Goal: Task Accomplishment & Management: Use online tool/utility

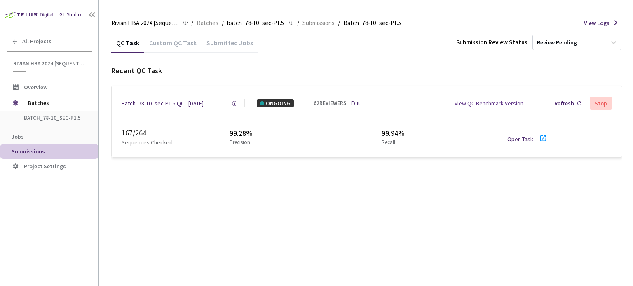
click at [342, 76] on div "Recent QC Task Batch_78-10_sec-P1.5 QC - 21 Aug, 2025 Created at 21 Aug, 2025 a…" at bounding box center [366, 112] width 511 height 92
click at [527, 138] on link "Open Task" at bounding box center [520, 139] width 26 height 7
drag, startPoint x: 222, startPoint y: 104, endPoint x: 116, endPoint y: 109, distance: 105.6
click at [116, 109] on div "Batch_78-10_sec-P1.5 QC - 21 Aug, 2025 Created at 21 Aug, 2025 at 7:31 AM GMT+2…" at bounding box center [367, 103] width 510 height 35
copy div "Batch_78-10_sec-P1.5 QC - 21 Aug, 2025"
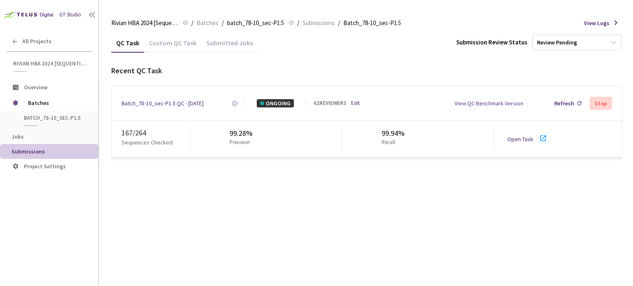
click at [524, 140] on link "Open Task" at bounding box center [520, 139] width 26 height 7
drag, startPoint x: 188, startPoint y: 106, endPoint x: 184, endPoint y: 106, distance: 4.6
click at [188, 107] on div "Batch_78-10_sec-P1.5 QC - 21 Aug, 2025" at bounding box center [163, 103] width 82 height 8
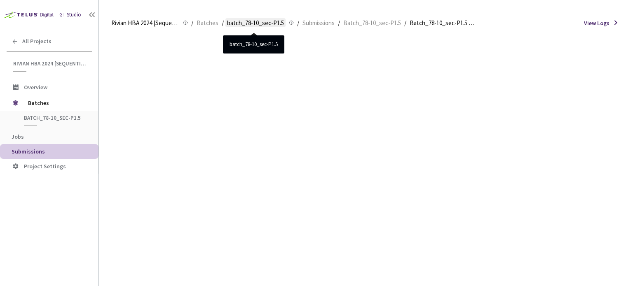
click at [236, 26] on span "batch_78-10_sec-P1.5" at bounding box center [255, 23] width 57 height 10
click at [237, 23] on span "batch_78-10_sec-P1.5" at bounding box center [255, 23] width 57 height 10
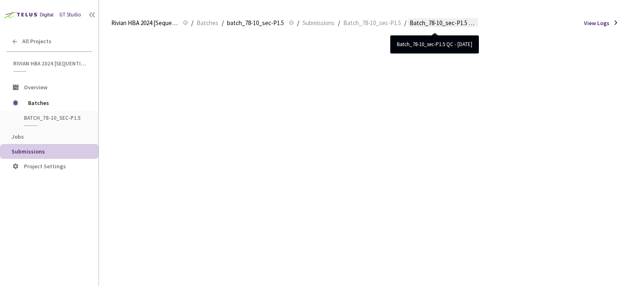
click at [417, 24] on span "Batch_78-10_sec-P1.5 QC - [DATE]" at bounding box center [443, 23] width 67 height 10
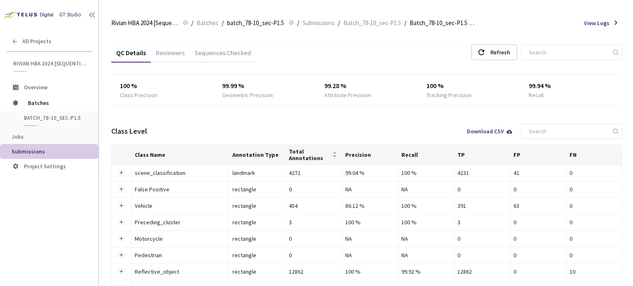
click at [175, 51] on div "Reviewers" at bounding box center [170, 56] width 39 height 14
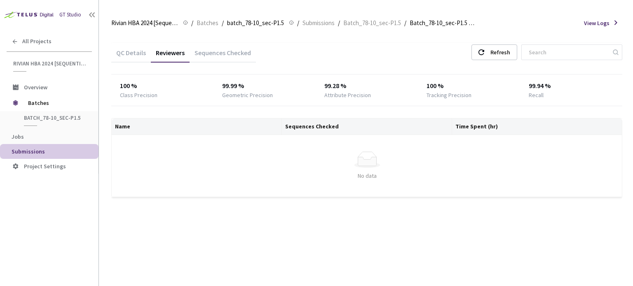
click at [198, 53] on div "Sequences Checked" at bounding box center [223, 56] width 66 height 14
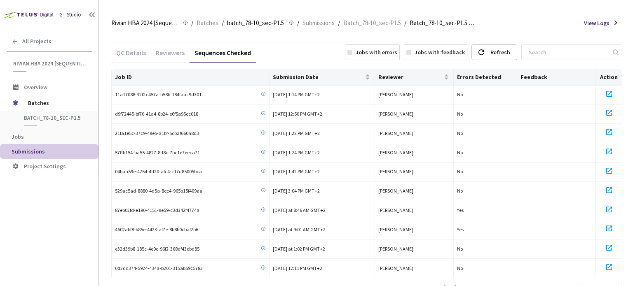
click at [134, 54] on div "QC Details" at bounding box center [131, 56] width 40 height 14
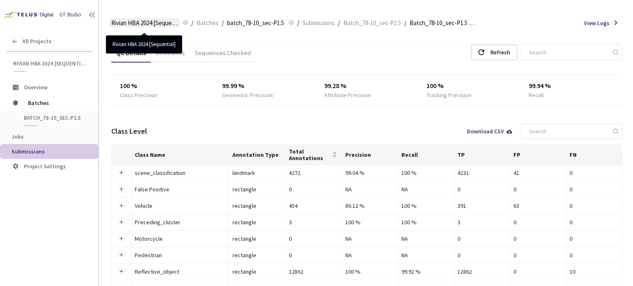
click at [151, 23] on span "Rivian HBA 2024 [Sequential]" at bounding box center [144, 23] width 67 height 10
click at [153, 24] on span "Rivian HBA 2024 [Sequential]" at bounding box center [144, 23] width 67 height 10
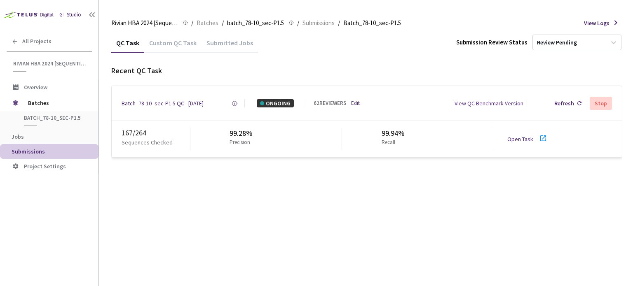
drag, startPoint x: 516, startPoint y: 138, endPoint x: 384, endPoint y: 182, distance: 139.5
click at [349, 205] on div "QC Task Custom QC Task Submitted Jobs Submission Review Status Review Pending R…" at bounding box center [366, 159] width 511 height 253
click at [522, 141] on link "Open Task" at bounding box center [520, 139] width 26 height 7
click at [162, 138] on div "167 / 264" at bounding box center [156, 133] width 68 height 11
drag, startPoint x: 261, startPoint y: 38, endPoint x: 570, endPoint y: 102, distance: 315.7
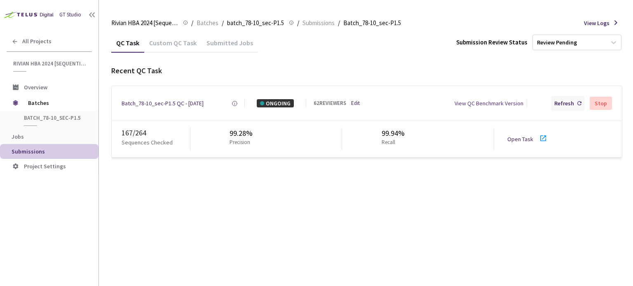
click at [570, 102] on div "Refresh" at bounding box center [564, 103] width 20 height 8
click at [516, 140] on link "Open Task" at bounding box center [520, 139] width 26 height 7
click at [519, 143] on link "Open Task" at bounding box center [520, 139] width 26 height 7
click at [524, 143] on link "Open Task" at bounding box center [520, 139] width 26 height 7
click at [526, 143] on link "Open Task" at bounding box center [520, 139] width 26 height 7
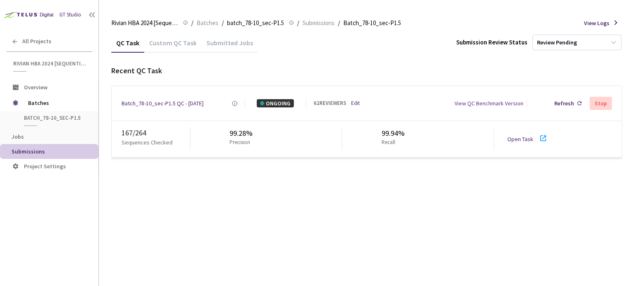
click at [519, 143] on link "Open Task" at bounding box center [520, 139] width 26 height 7
click at [525, 141] on link "Open Task" at bounding box center [520, 139] width 26 height 7
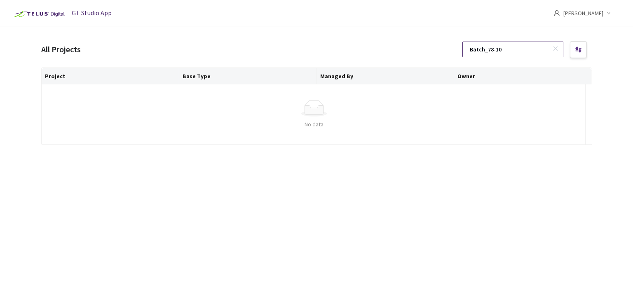
type input "Batch_78-10"
drag, startPoint x: 515, startPoint y: 49, endPoint x: 458, endPoint y: 50, distance: 56.9
click at [458, 50] on div "All Projects Batch_78-10" at bounding box center [316, 50] width 551 height 20
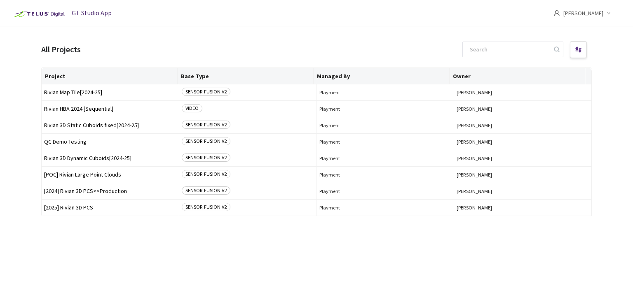
click at [92, 18] on div "GT Studio App" at bounding box center [61, 13] width 102 height 27
click at [84, 16] on span "GT Studio App" at bounding box center [92, 13] width 40 height 8
click at [48, 14] on img at bounding box center [38, 13] width 57 height 13
click at [86, 109] on span "Rivian HBA 2024 [Sequential]" at bounding box center [110, 109] width 132 height 6
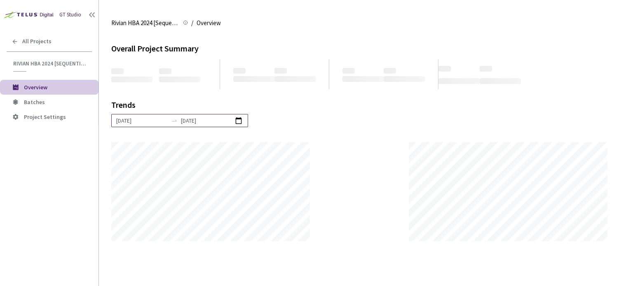
scroll to position [286, 633]
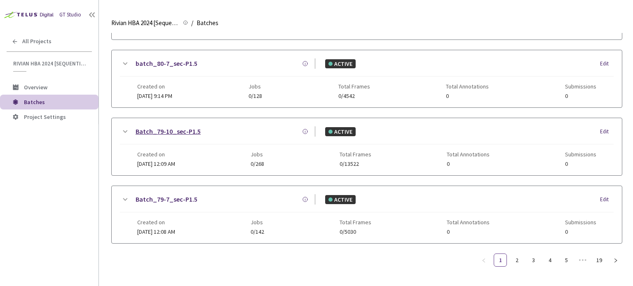
scroll to position [218, 0]
click at [514, 258] on link "2" at bounding box center [517, 260] width 12 height 12
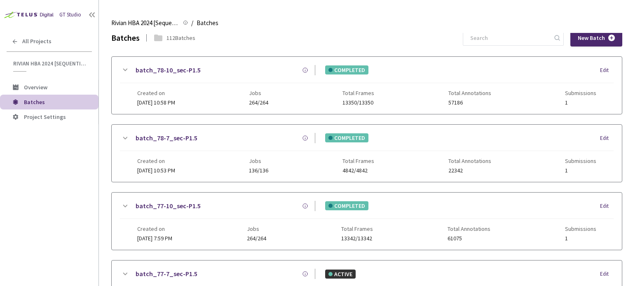
scroll to position [0, 0]
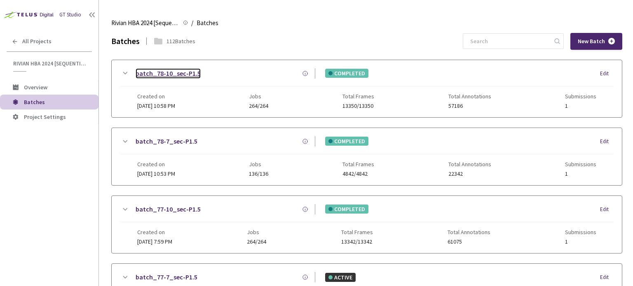
click at [159, 72] on link "batch_78-10_sec-P1.5" at bounding box center [168, 73] width 65 height 10
click at [148, 72] on link "batch_78-10_sec-P1.5" at bounding box center [168, 73] width 65 height 10
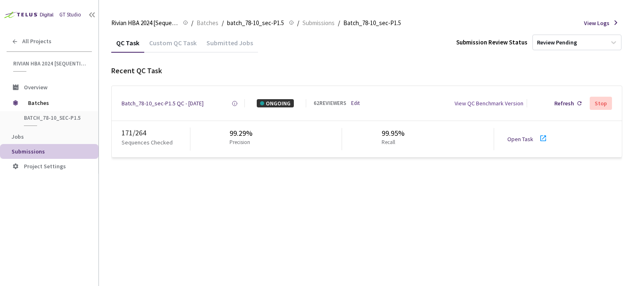
click at [519, 141] on link "Open Task" at bounding box center [520, 139] width 26 height 7
drag, startPoint x: 165, startPoint y: 105, endPoint x: 171, endPoint y: 91, distance: 14.8
click at [165, 105] on div "Batch_78-10_sec-P1.5 QC - [DATE]" at bounding box center [163, 103] width 82 height 8
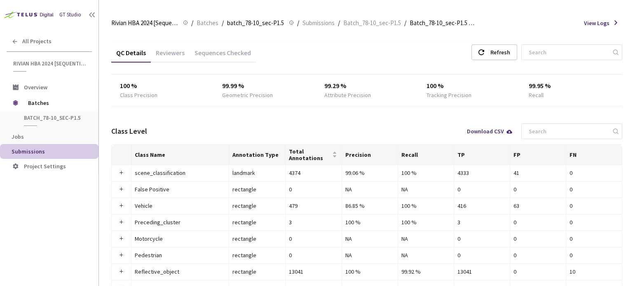
click at [177, 51] on div "Reviewers" at bounding box center [170, 56] width 39 height 14
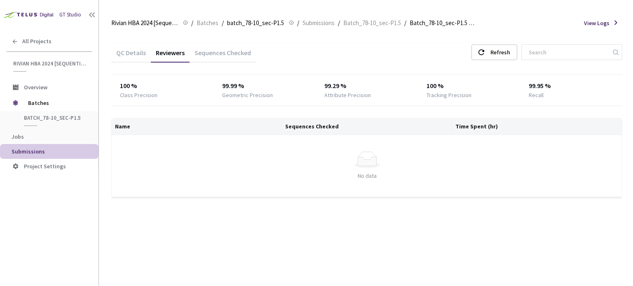
click at [218, 52] on div "Sequences Checked" at bounding box center [223, 56] width 66 height 14
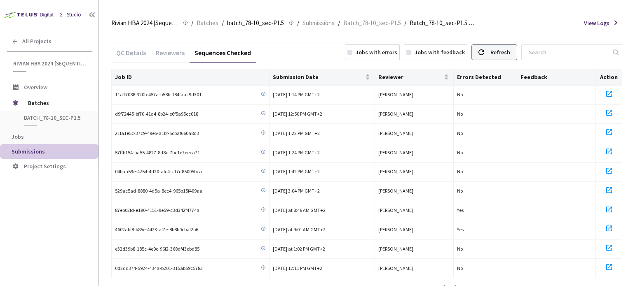
click at [509, 54] on div "Refresh" at bounding box center [500, 52] width 20 height 15
click at [176, 54] on div "Reviewers" at bounding box center [170, 56] width 39 height 14
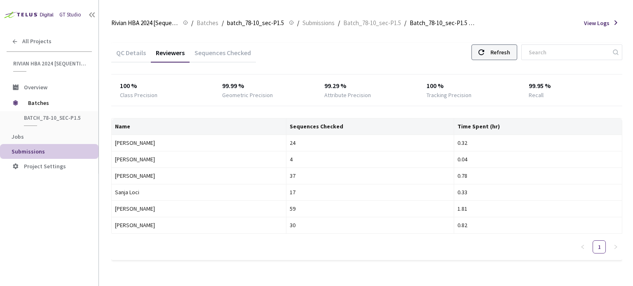
click at [509, 55] on div "Refresh" at bounding box center [500, 52] width 20 height 15
click at [290, 159] on div "4" at bounding box center [370, 159] width 161 height 9
click at [232, 52] on div "Sequences Checked" at bounding box center [223, 56] width 66 height 14
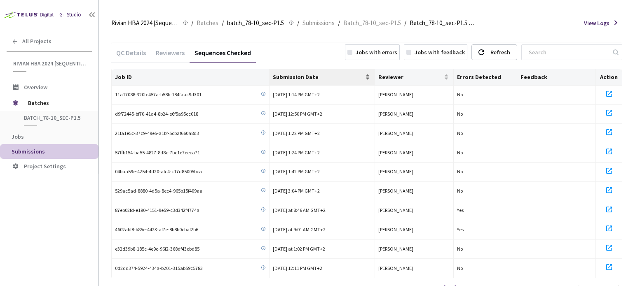
click at [317, 77] on span "Submission Date" at bounding box center [318, 77] width 90 height 7
click at [385, 79] on span "Reviewer" at bounding box center [410, 77] width 64 height 7
click at [510, 59] on div "Refresh" at bounding box center [500, 52] width 20 height 15
click at [329, 81] on div "Submission Date" at bounding box center [322, 77] width 98 height 8
click at [328, 81] on div "Submission Date" at bounding box center [322, 77] width 98 height 8
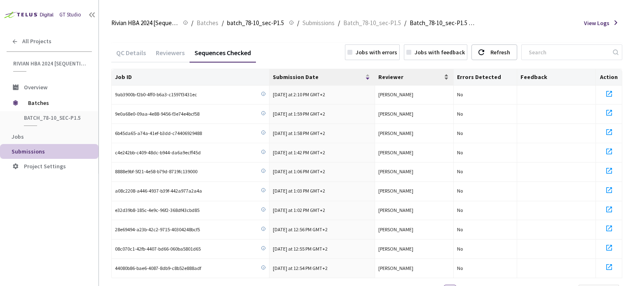
click at [408, 75] on span "Reviewer" at bounding box center [410, 77] width 64 height 7
click at [397, 73] on div "Reviewer" at bounding box center [414, 77] width 72 height 8
click at [396, 81] on div "Reviewer" at bounding box center [414, 77] width 72 height 8
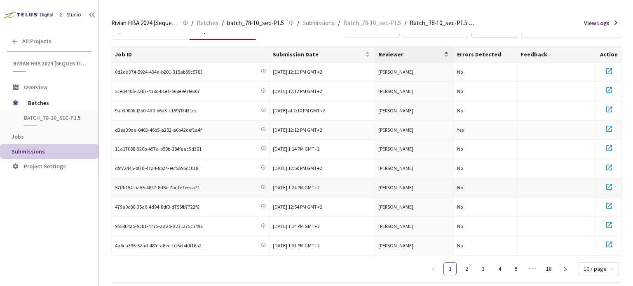
scroll to position [35, 0]
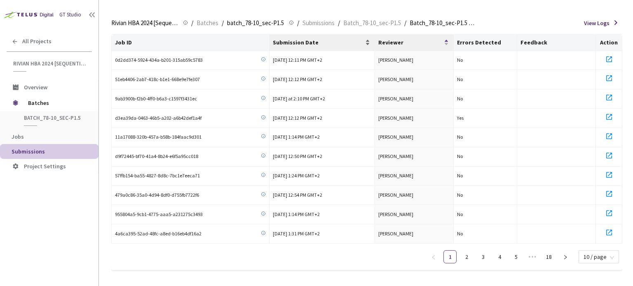
click at [305, 42] on span "Submission Date" at bounding box center [318, 42] width 90 height 7
click at [471, 256] on link "2" at bounding box center [466, 257] width 12 height 12
click at [456, 258] on link "1" at bounding box center [450, 257] width 12 height 12
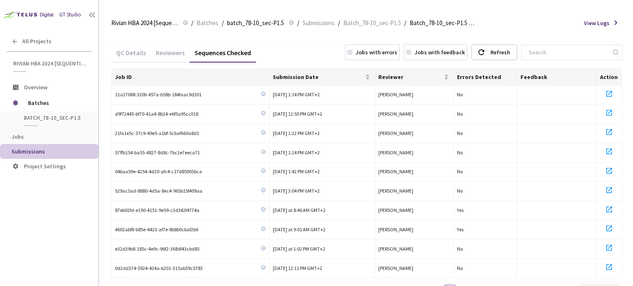
drag, startPoint x: 282, startPoint y: 47, endPoint x: 279, endPoint y: 29, distance: 18.4
click at [279, 29] on div "Rivian HBA 2024 [Sequential] Rivian HBA 2024 [Sequential] / Batches / batch_78-…" at bounding box center [366, 23] width 511 height 20
click at [303, 75] on span "Submission Date" at bounding box center [318, 77] width 90 height 7
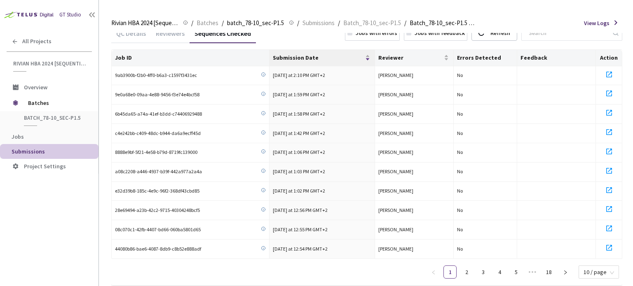
scroll to position [35, 0]
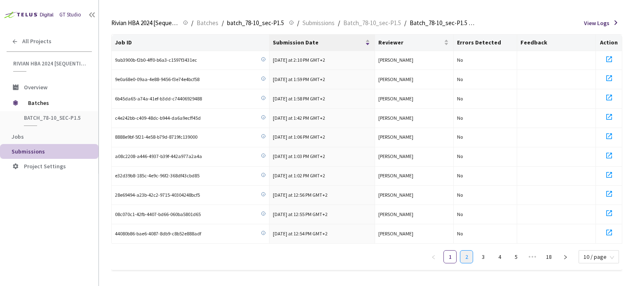
click at [471, 252] on link "2" at bounding box center [466, 257] width 12 height 12
click at [485, 254] on link "3" at bounding box center [483, 257] width 12 height 12
click at [495, 256] on link "4" at bounding box center [499, 257] width 12 height 12
click at [440, 253] on link "1" at bounding box center [433, 257] width 12 height 12
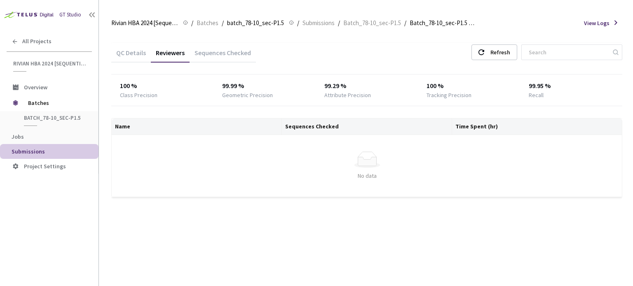
click at [202, 53] on div "Sequences Checked" at bounding box center [223, 56] width 66 height 14
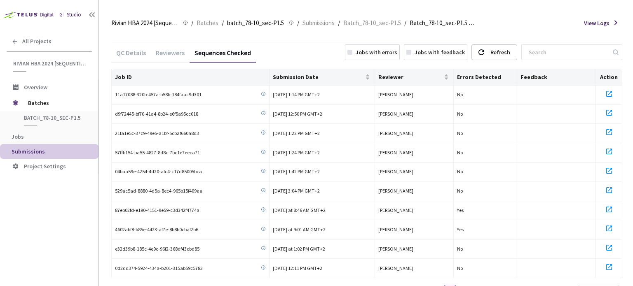
click at [180, 55] on div "Reviewers" at bounding box center [170, 56] width 39 height 14
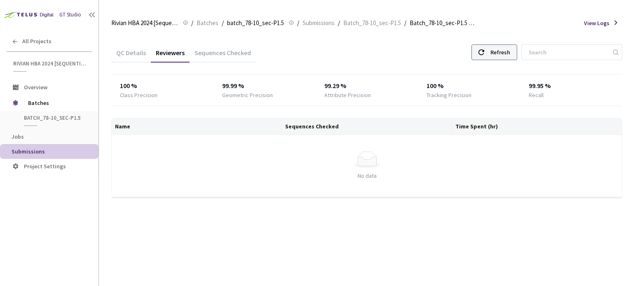
click at [484, 56] on div at bounding box center [481, 52] width 6 height 15
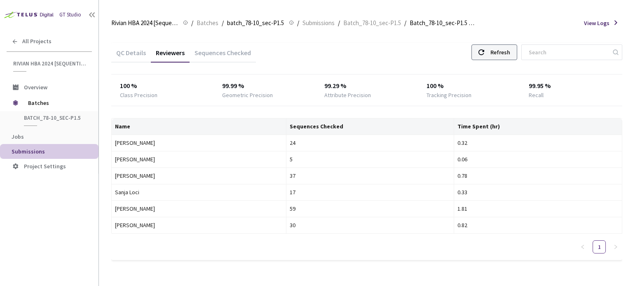
click at [496, 53] on div "Refresh" at bounding box center [494, 53] width 46 height 16
click at [502, 53] on div "Refresh" at bounding box center [500, 52] width 20 height 15
click at [496, 55] on div "Refresh" at bounding box center [494, 53] width 46 height 16
click at [504, 56] on div "Refresh" at bounding box center [500, 52] width 20 height 15
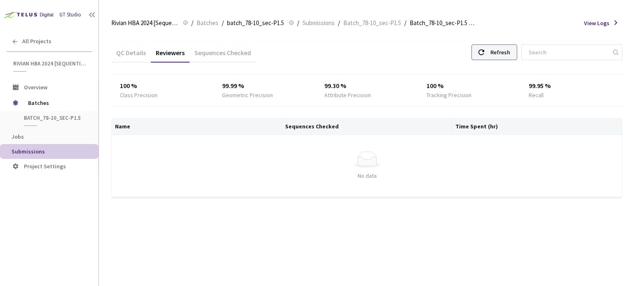
click at [503, 55] on div "Refresh" at bounding box center [500, 52] width 20 height 15
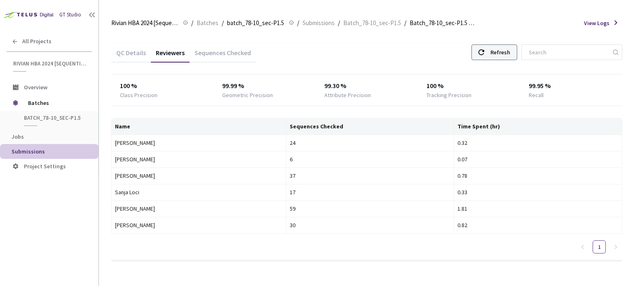
click at [499, 53] on div "Refresh" at bounding box center [494, 53] width 46 height 16
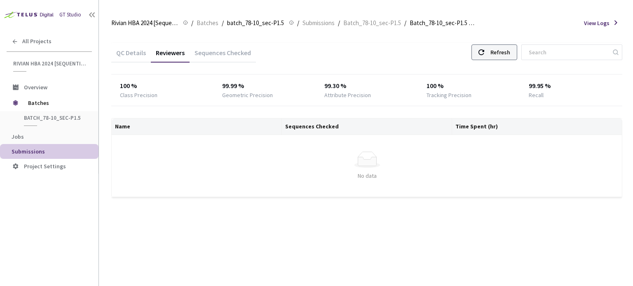
click at [503, 52] on div "Refresh" at bounding box center [500, 52] width 20 height 15
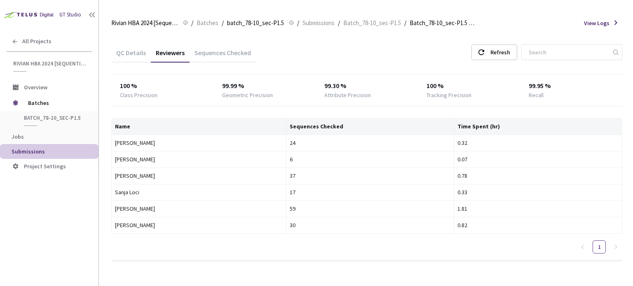
click at [144, 53] on div "QC Details" at bounding box center [131, 56] width 40 height 14
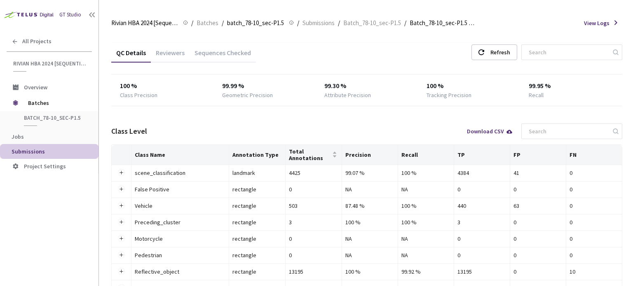
click at [202, 54] on div "Sequences Checked" at bounding box center [223, 56] width 66 height 14
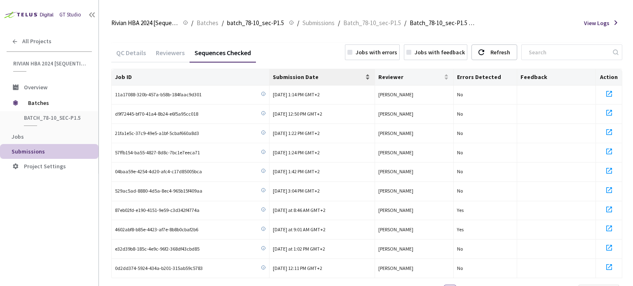
click at [330, 76] on span "Submission Date" at bounding box center [318, 77] width 90 height 7
click at [380, 75] on span "Reviewer" at bounding box center [410, 77] width 64 height 7
click at [336, 77] on span "Submission Date" at bounding box center [318, 77] width 90 height 7
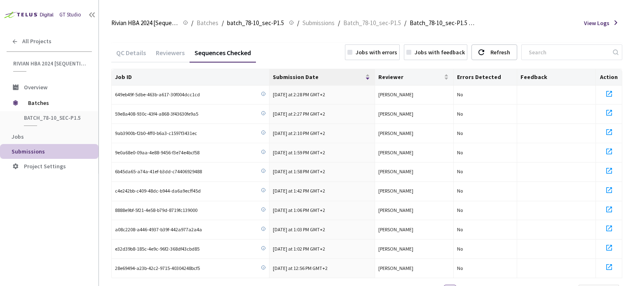
drag, startPoint x: 314, startPoint y: 45, endPoint x: 497, endPoint y: 60, distance: 183.2
click at [497, 60] on div "QC Details Reviewers Sequences Checked Jobs with errors Jobs with feedback Refr…" at bounding box center [366, 53] width 511 height 21
click at [500, 54] on div "Refresh" at bounding box center [494, 53] width 46 height 16
click at [324, 75] on span "Submission Date" at bounding box center [318, 77] width 90 height 7
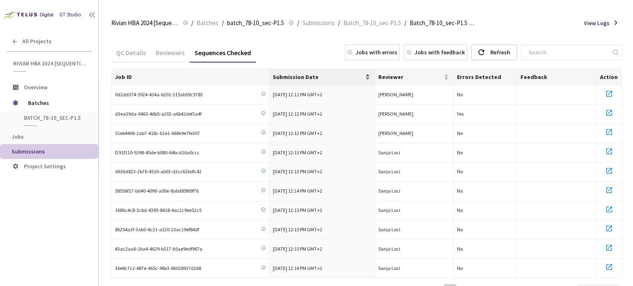
click at [324, 75] on span "Submission Date" at bounding box center [318, 77] width 90 height 7
click at [125, 53] on div "QC Details" at bounding box center [131, 56] width 40 height 14
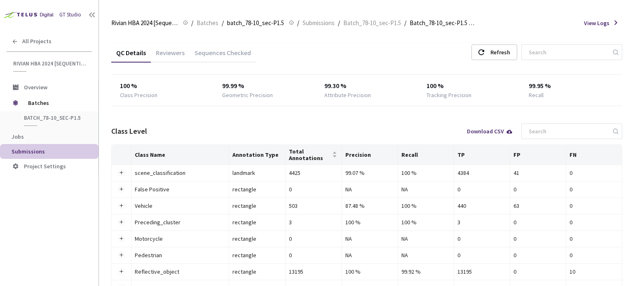
click at [163, 51] on div "Reviewers" at bounding box center [170, 56] width 39 height 14
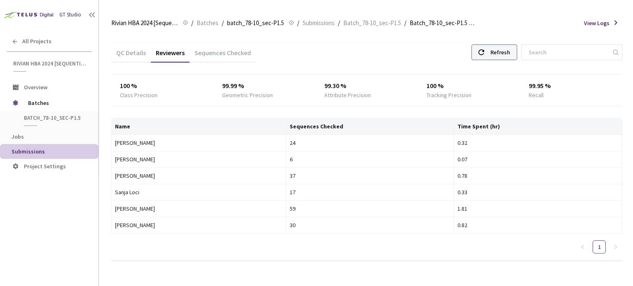
click at [510, 54] on div "Refresh" at bounding box center [500, 52] width 20 height 15
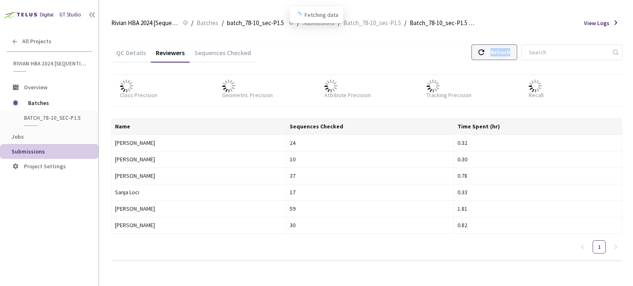
click at [510, 54] on div "Refresh" at bounding box center [500, 52] width 20 height 15
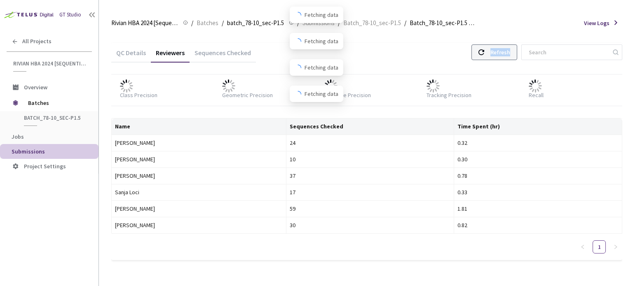
click at [510, 54] on div "Refresh" at bounding box center [500, 52] width 20 height 15
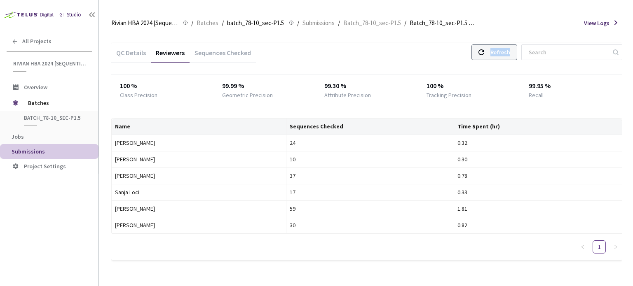
click at [510, 54] on div "Refresh" at bounding box center [500, 52] width 20 height 15
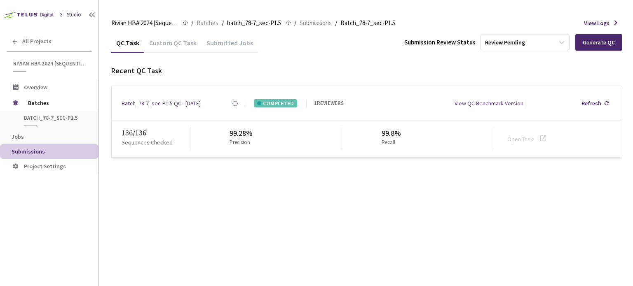
click at [183, 45] on div "Custom QC Task" at bounding box center [172, 46] width 57 height 14
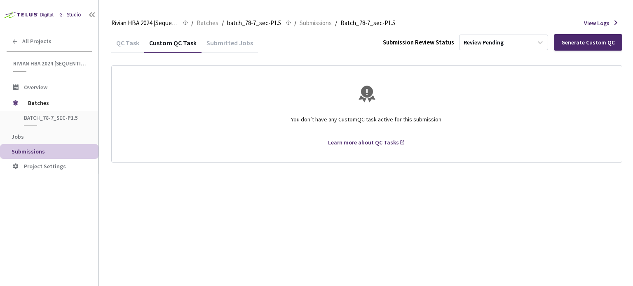
click at [119, 39] on div "QC Task" at bounding box center [127, 46] width 33 height 14
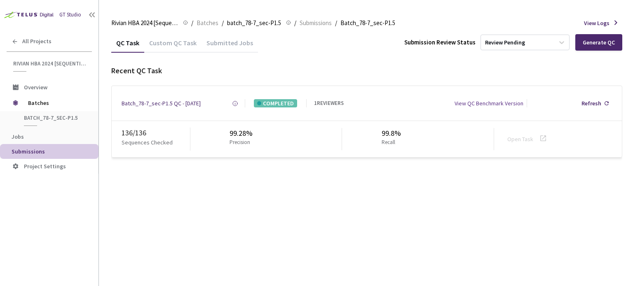
click at [157, 97] on div "Batch_78-7_sec-P1.5 QC - [DATE] Created at [DATE] 5:45 PM GMT+2 Created by [PER…" at bounding box center [367, 103] width 510 height 35
click at [158, 103] on div "Batch_78-7_sec-P1.5 QC - [DATE]" at bounding box center [161, 103] width 79 height 8
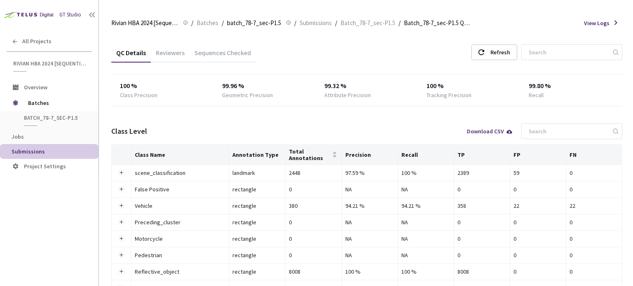
click at [171, 54] on div "Reviewers" at bounding box center [170, 56] width 39 height 14
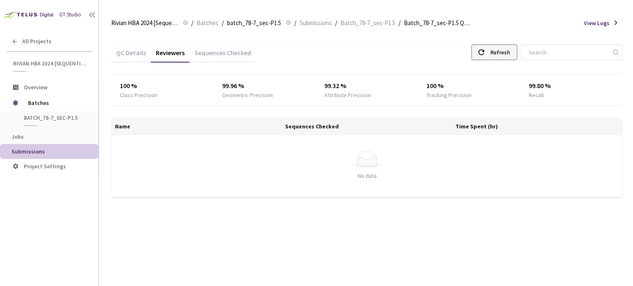
click at [499, 52] on div "Refresh" at bounding box center [494, 53] width 46 height 16
click at [508, 51] on div "Refresh" at bounding box center [500, 52] width 20 height 15
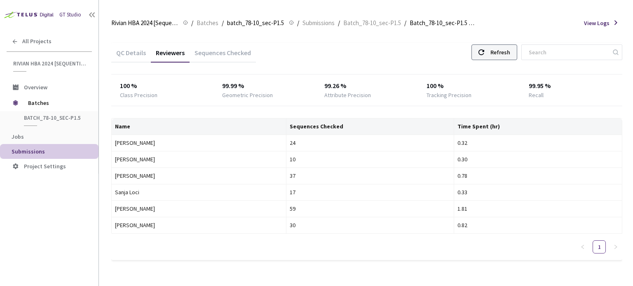
click at [508, 51] on div "Refresh" at bounding box center [500, 52] width 20 height 15
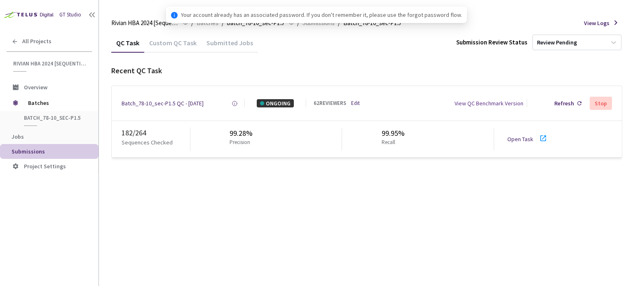
click at [168, 44] on div "Custom QC Task" at bounding box center [172, 46] width 57 height 14
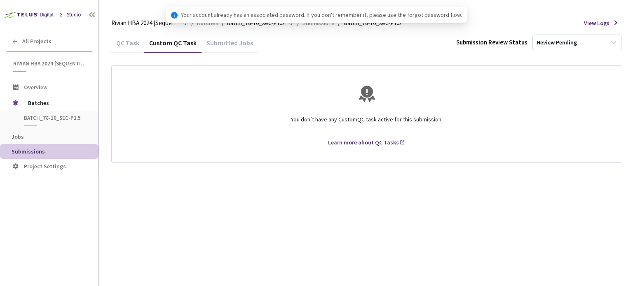
click at [125, 45] on div "QC Task" at bounding box center [127, 46] width 33 height 14
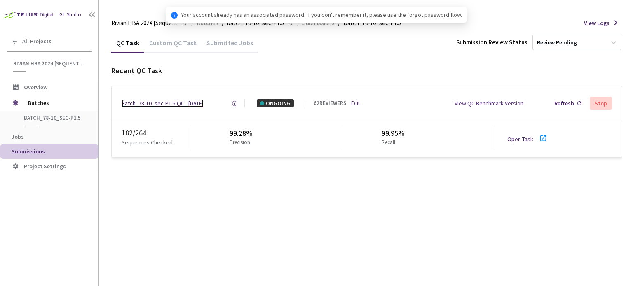
click at [161, 105] on div "Batch_78-10_sec-P1.5 QC - [DATE]" at bounding box center [163, 103] width 82 height 8
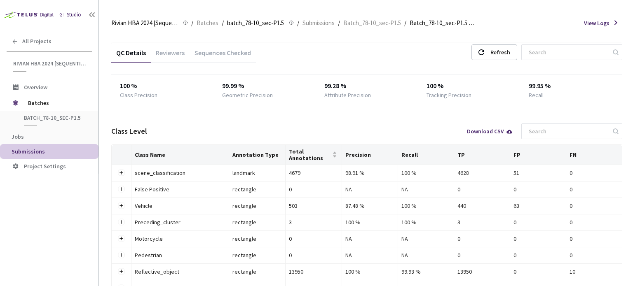
click at [176, 52] on div "Reviewers" at bounding box center [170, 56] width 39 height 14
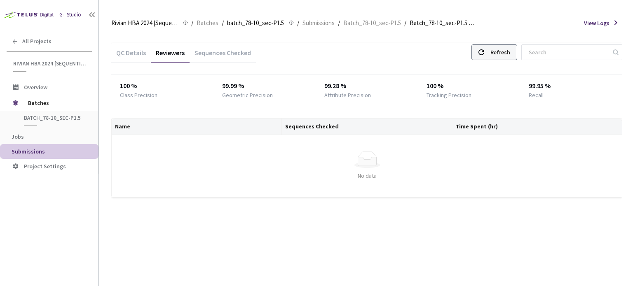
click at [503, 48] on div "Refresh" at bounding box center [500, 52] width 20 height 15
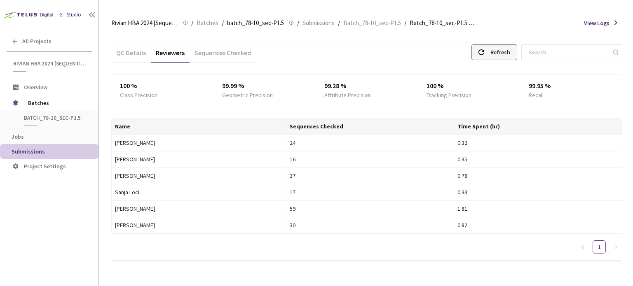
click at [503, 48] on div "Refresh" at bounding box center [500, 52] width 20 height 15
